Goal: Check status: Check status

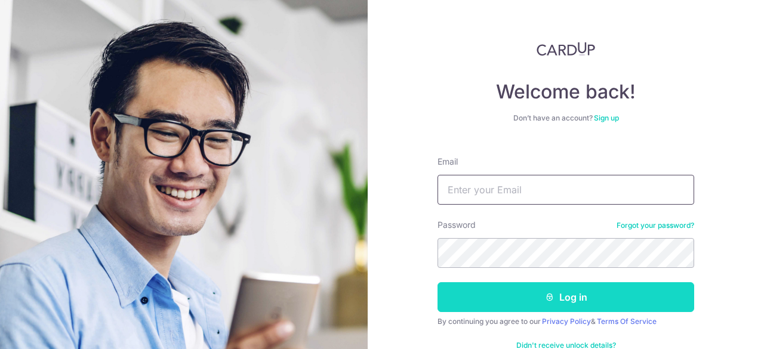
type input "[EMAIL_ADDRESS][DOMAIN_NAME]"
click at [520, 299] on button "Log in" at bounding box center [565, 297] width 257 height 30
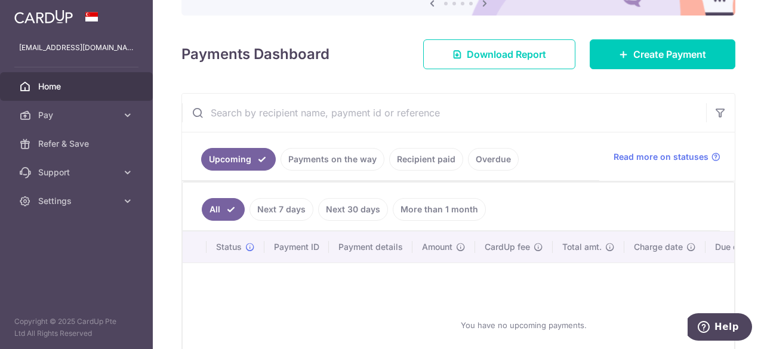
scroll to position [179, 0]
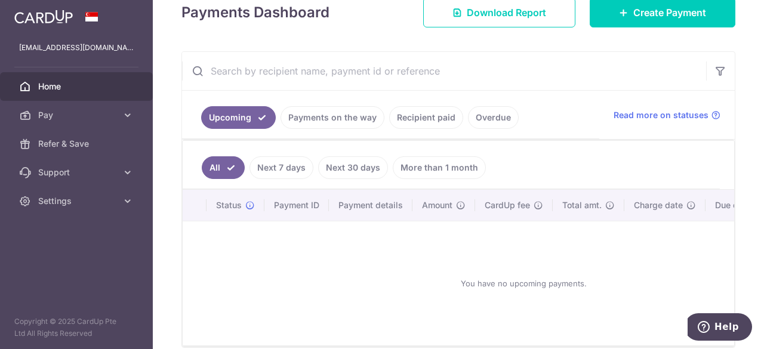
click at [339, 165] on link "Next 30 days" at bounding box center [353, 167] width 70 height 23
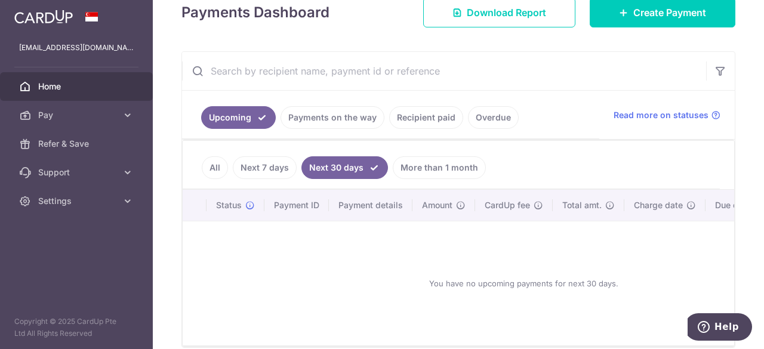
click at [327, 120] on link "Payments on the way" at bounding box center [332, 117] width 104 height 23
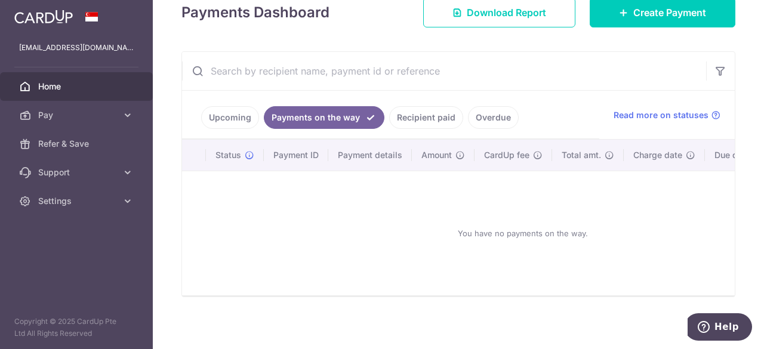
click at [410, 122] on link "Recipient paid" at bounding box center [426, 117] width 74 height 23
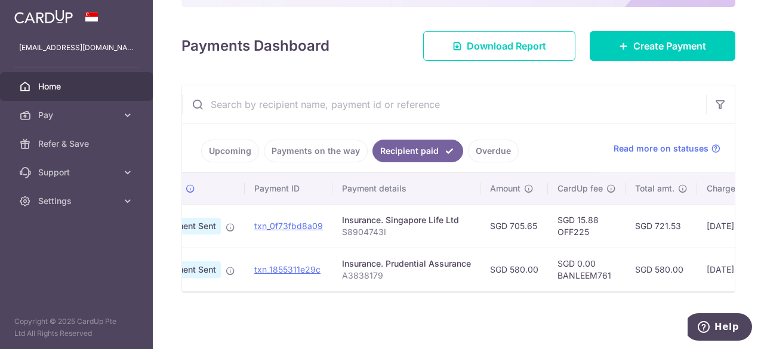
scroll to position [0, 24]
